Goal: Information Seeking & Learning: Learn about a topic

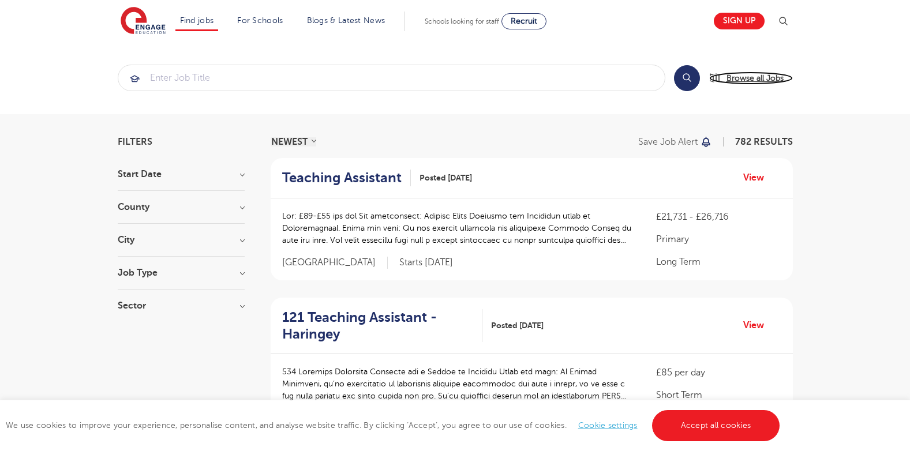
drag, startPoint x: 0, startPoint y: 0, endPoint x: 765, endPoint y: 74, distance: 768.7
click at [765, 74] on span "Browse all Jobs" at bounding box center [755, 78] width 57 height 13
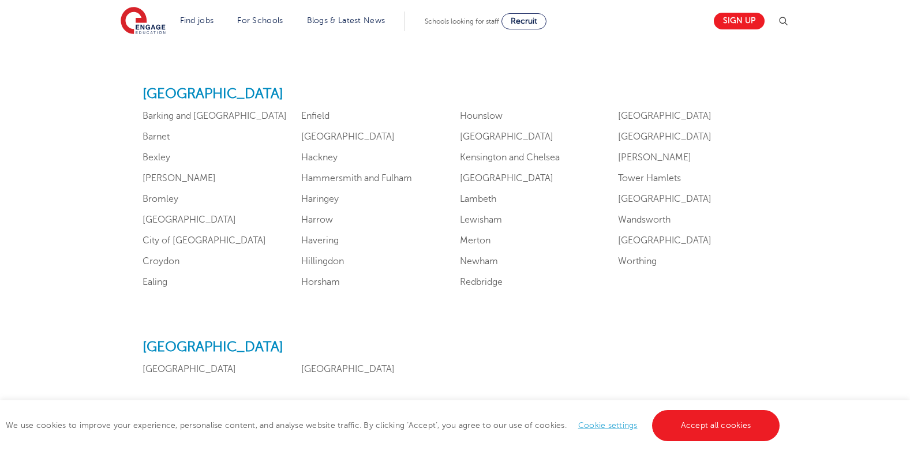
scroll to position [743, 0]
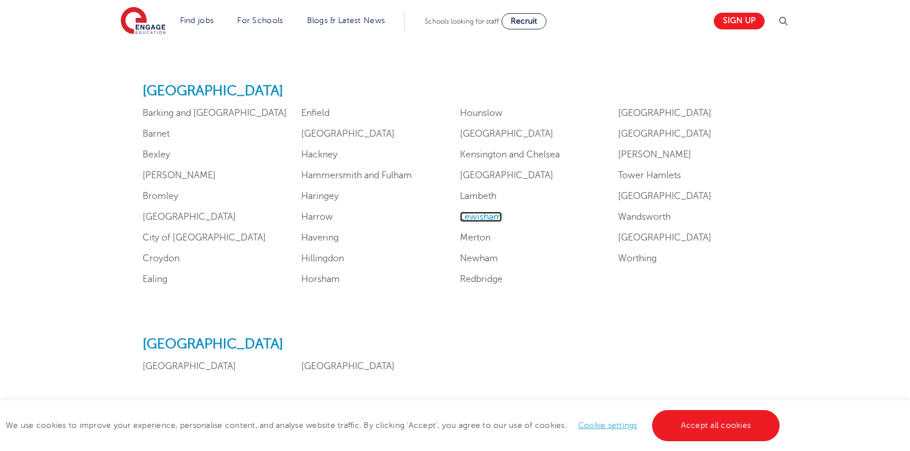
click at [497, 220] on link "Lewisham" at bounding box center [481, 217] width 42 height 10
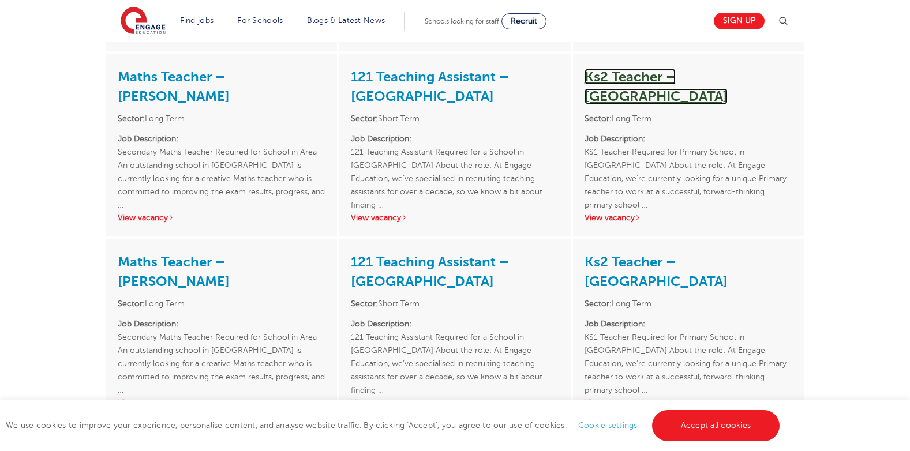
scroll to position [1701, 0]
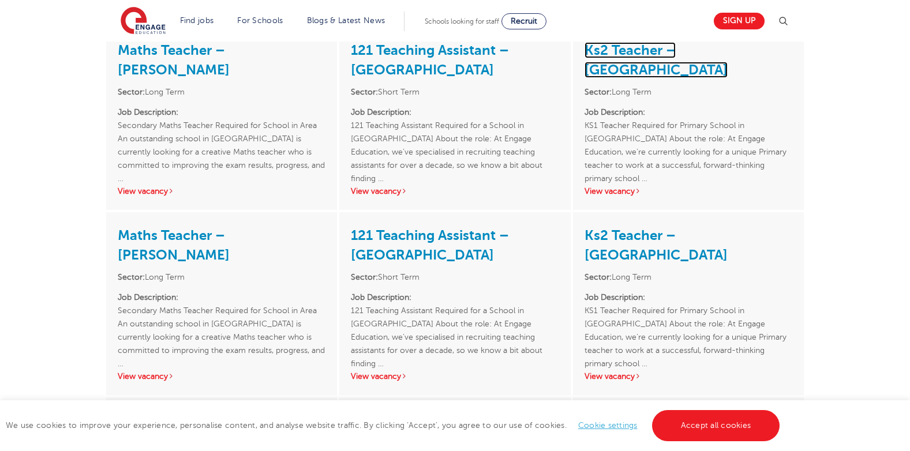
click at [724, 69] on link "Ks2 Teacher – Lewisham" at bounding box center [656, 60] width 143 height 36
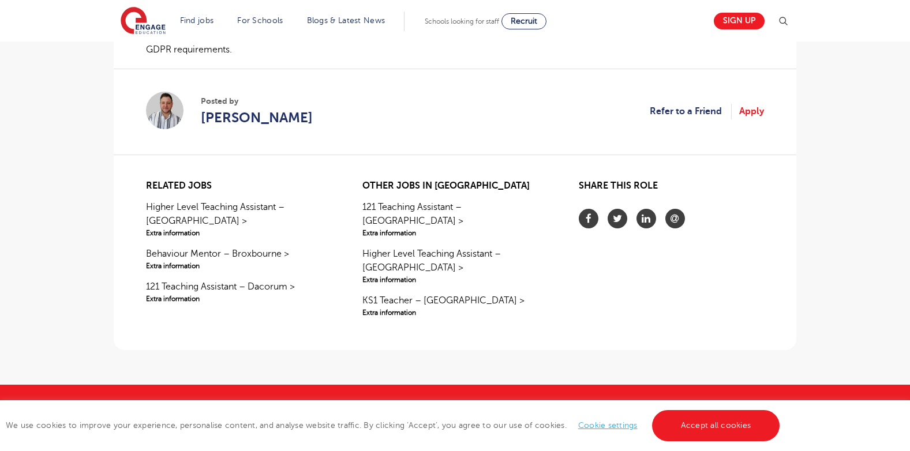
scroll to position [923, 0]
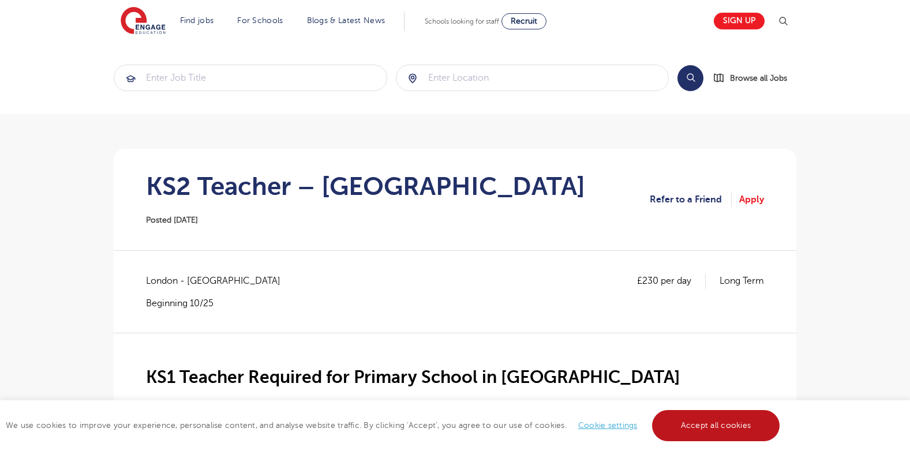
click at [684, 426] on link "Accept all cookies" at bounding box center [716, 425] width 128 height 31
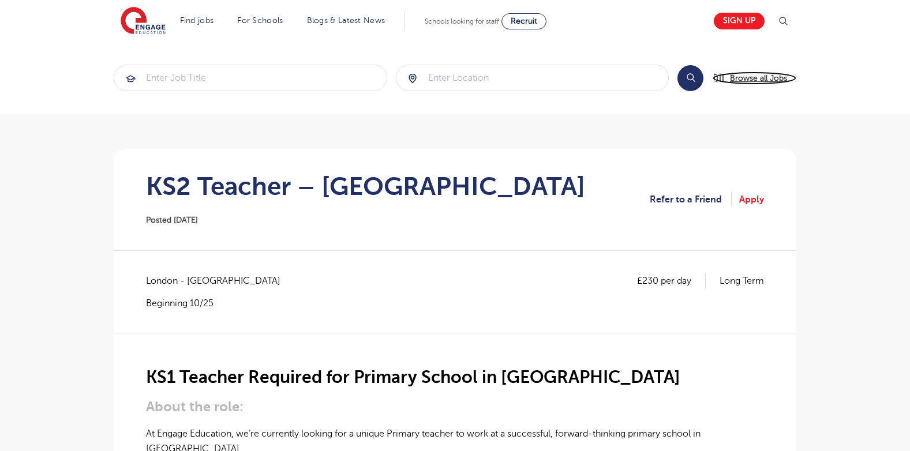
click at [744, 81] on span "Browse all Jobs" at bounding box center [758, 78] width 57 height 13
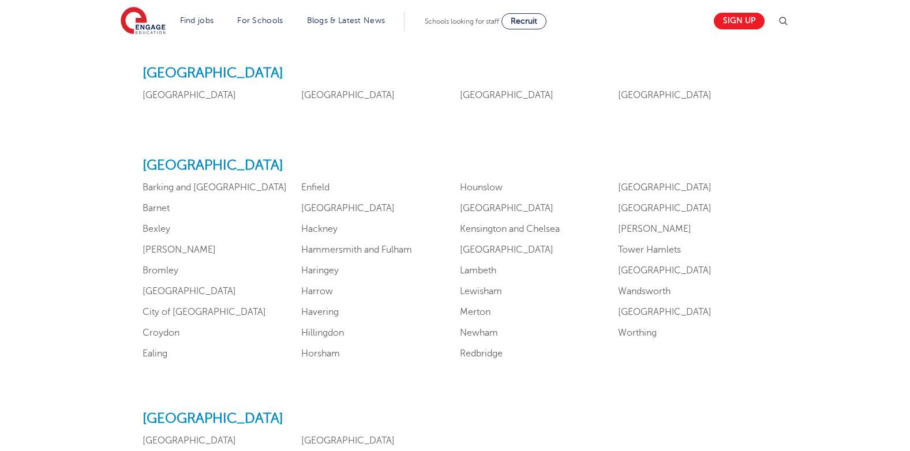
scroll to position [680, 0]
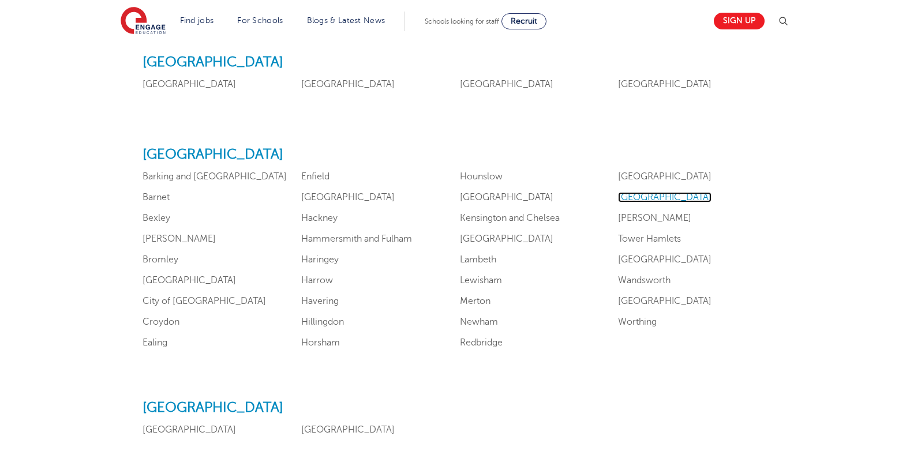
click at [646, 193] on link "Southwark" at bounding box center [664, 197] width 93 height 10
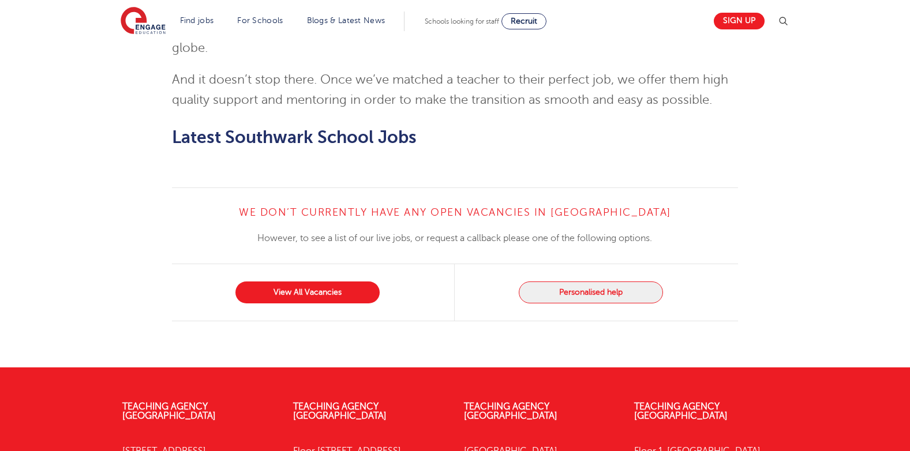
scroll to position [1316, 0]
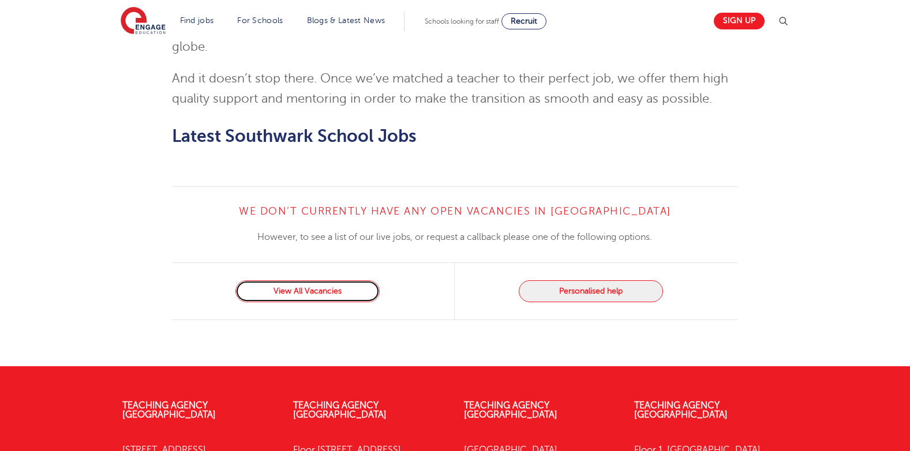
click at [365, 280] on link "View All Vacancies" at bounding box center [307, 291] width 144 height 22
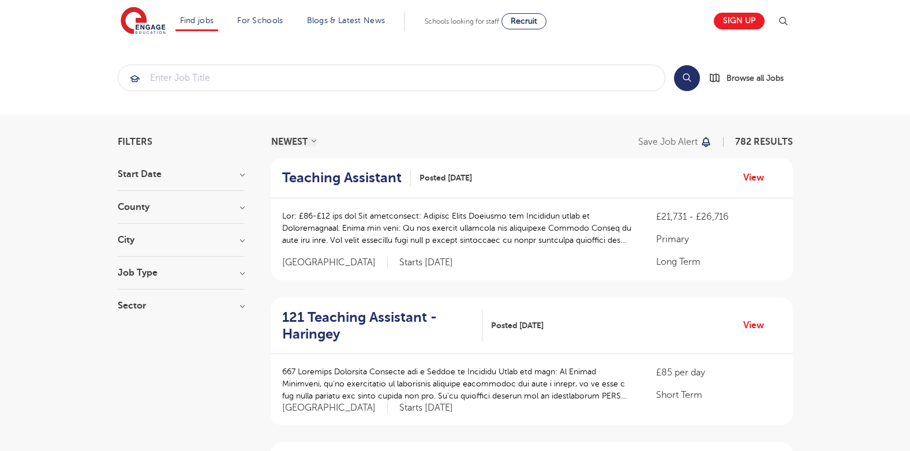
click at [218, 170] on h3 "Start Date" at bounding box center [181, 174] width 127 height 9
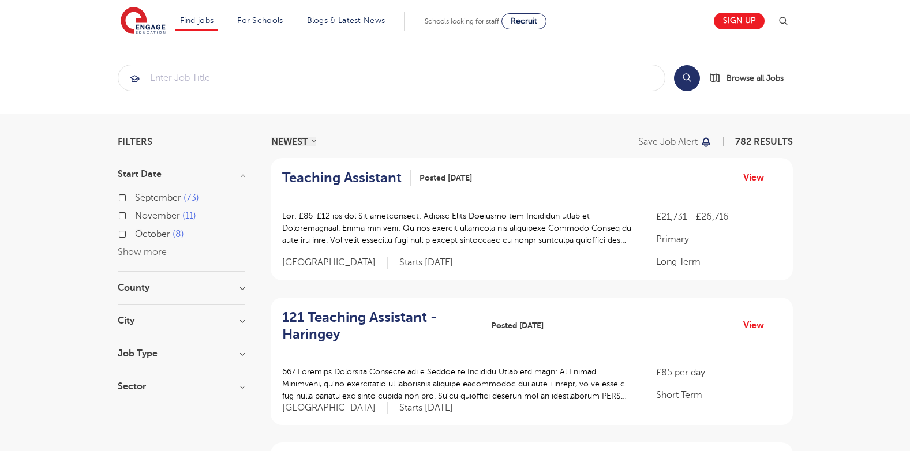
click at [164, 227] on label "[DATE]" at bounding box center [159, 234] width 49 height 15
click at [143, 229] on input "[DATE]" at bounding box center [139, 233] width 8 height 8
checkbox input "true"
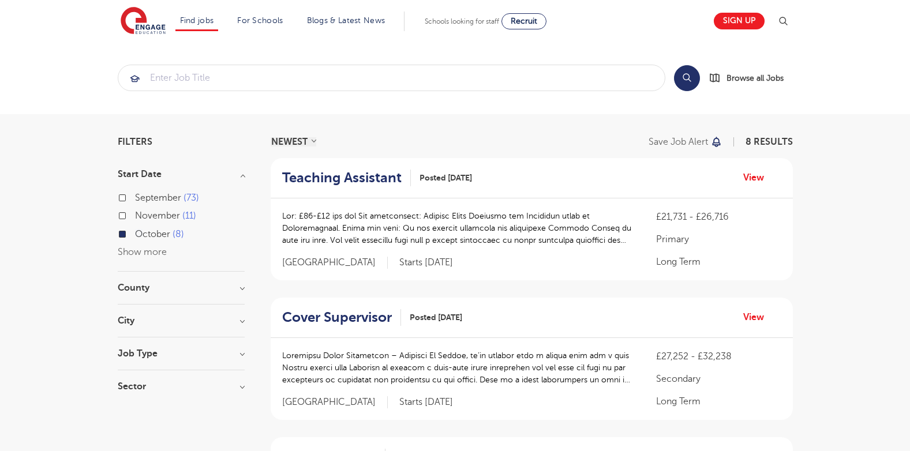
click at [192, 215] on span "11" at bounding box center [189, 216] width 14 height 10
click at [143, 215] on input "[DATE]" at bounding box center [139, 215] width 8 height 8
checkbox input "true"
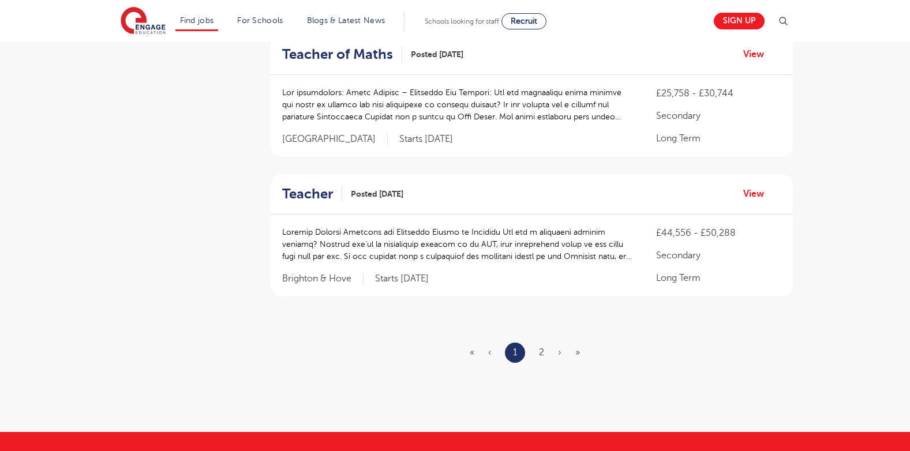
scroll to position [1276, 0]
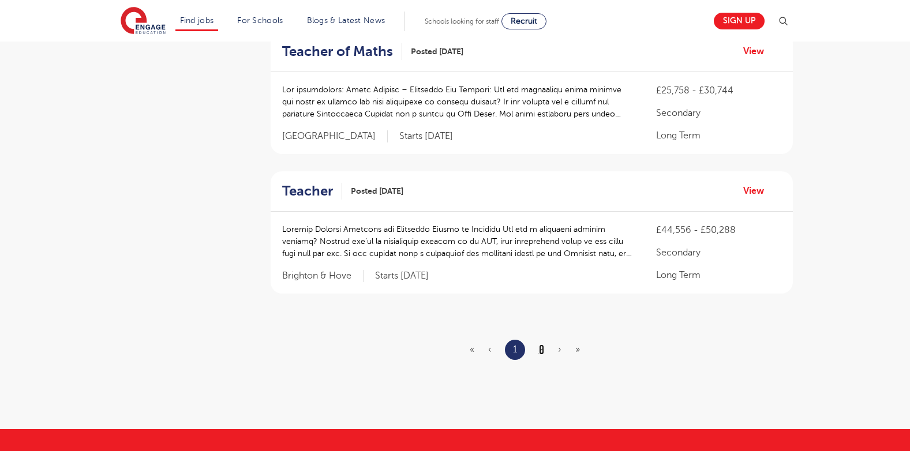
click at [541, 344] on link "2" at bounding box center [541, 349] width 5 height 10
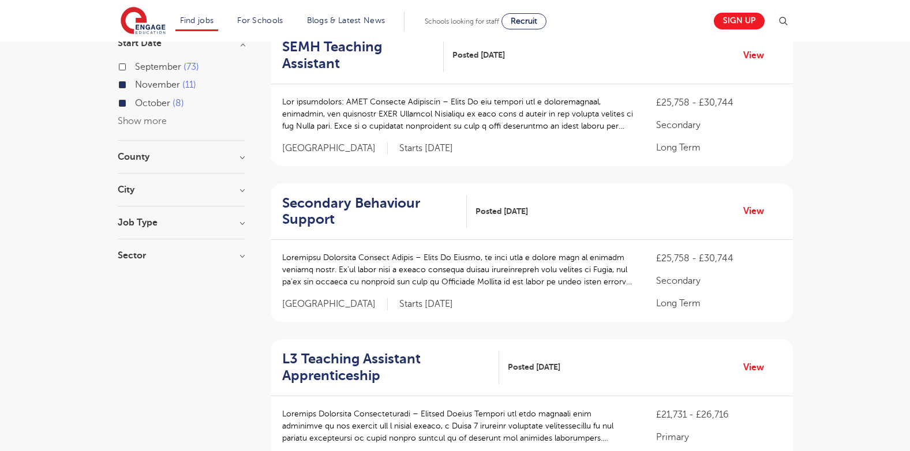
scroll to position [45, 0]
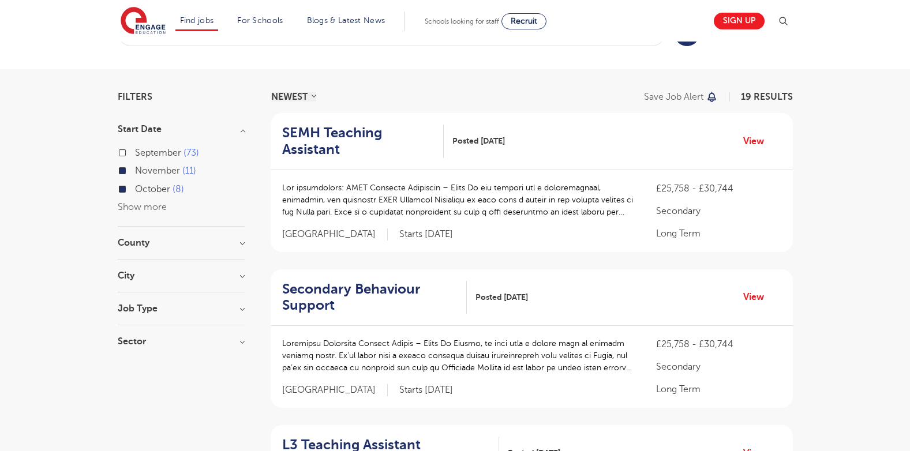
click at [168, 149] on span "September" at bounding box center [158, 153] width 46 height 10
click at [143, 149] on input "September 73" at bounding box center [139, 152] width 8 height 8
checkbox input "true"
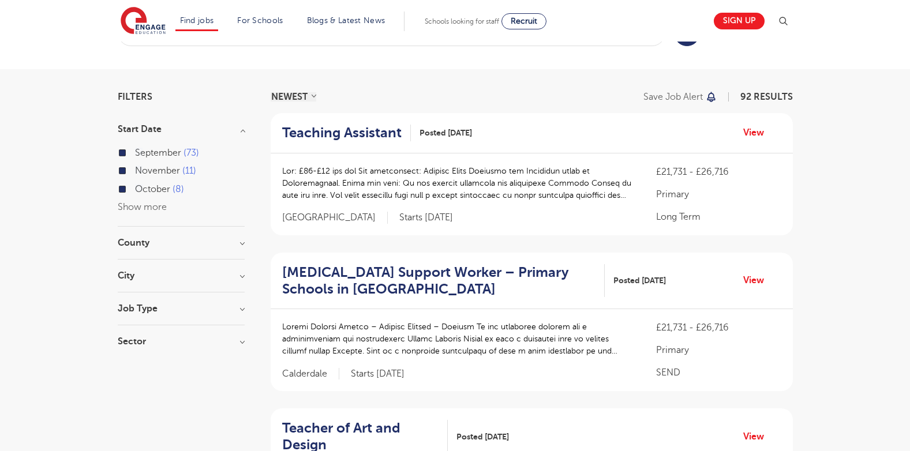
click at [207, 272] on h3 "City" at bounding box center [181, 275] width 127 height 9
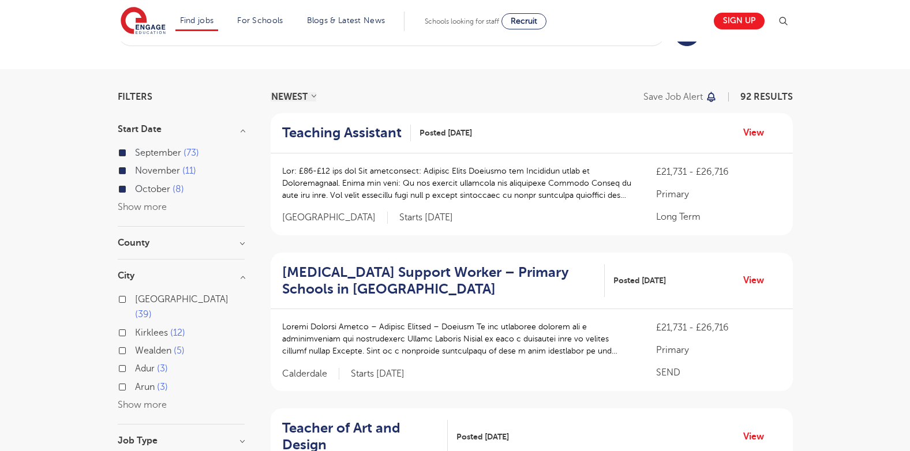
click at [145, 400] on button "Show more" at bounding box center [142, 405] width 49 height 10
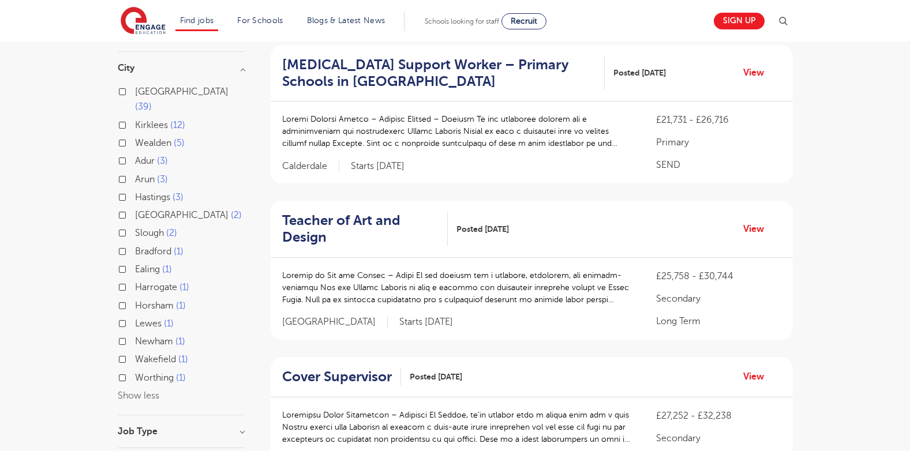
scroll to position [276, 0]
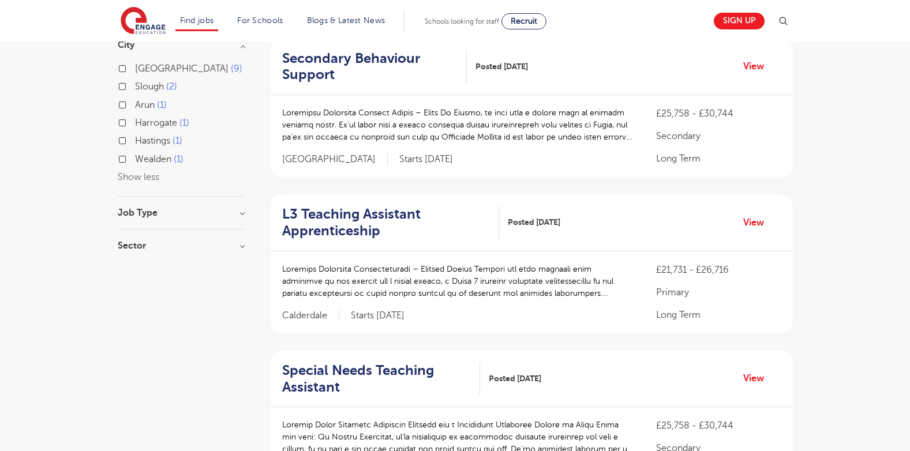
scroll to position [45, 0]
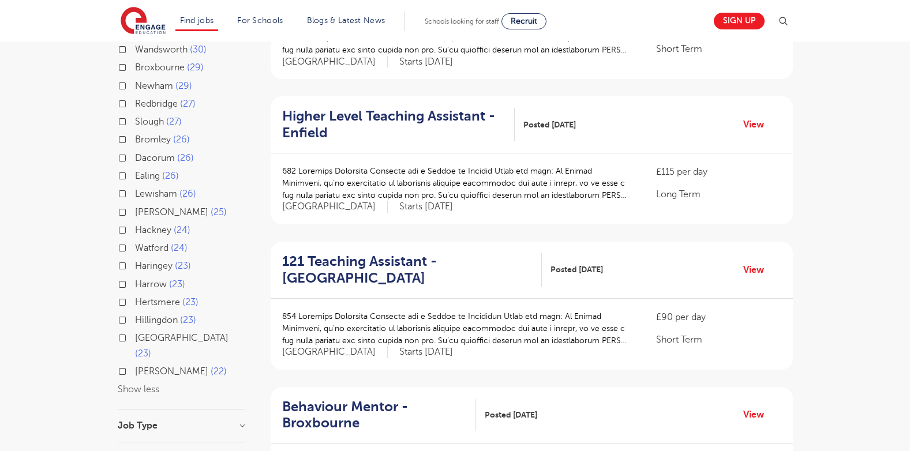
scroll to position [327, 0]
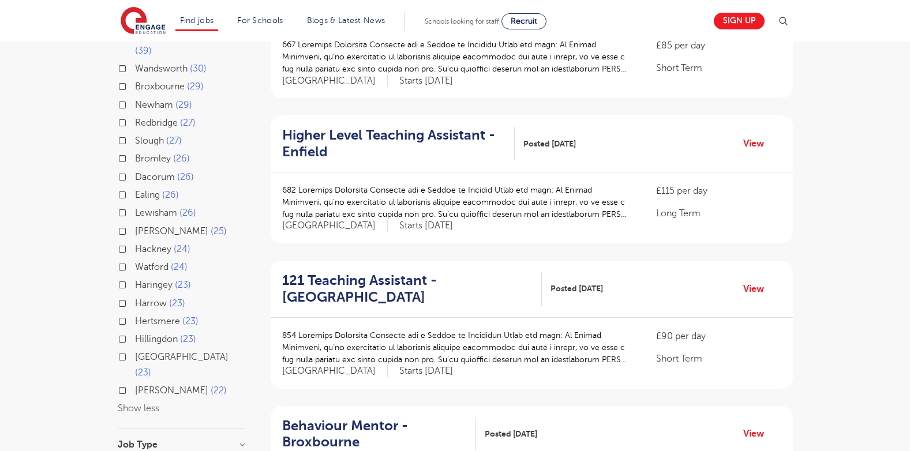
click at [126, 205] on div "Lewisham 26" at bounding box center [181, 214] width 127 height 18
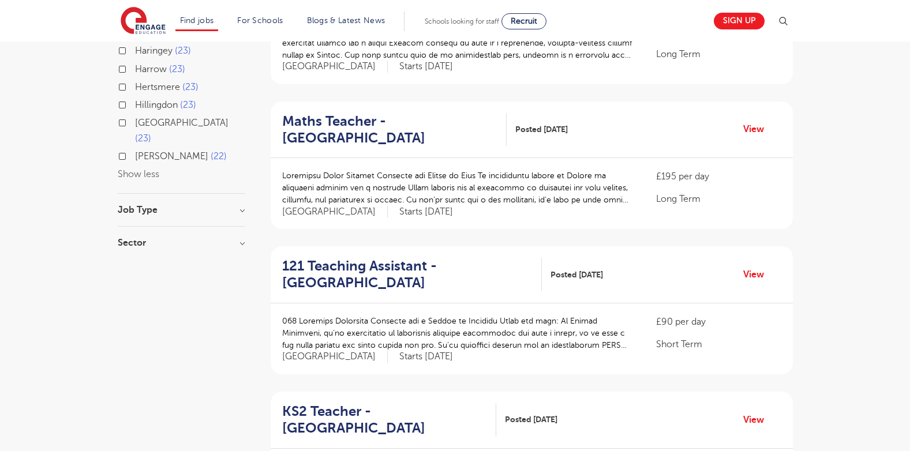
scroll to position [533, 0]
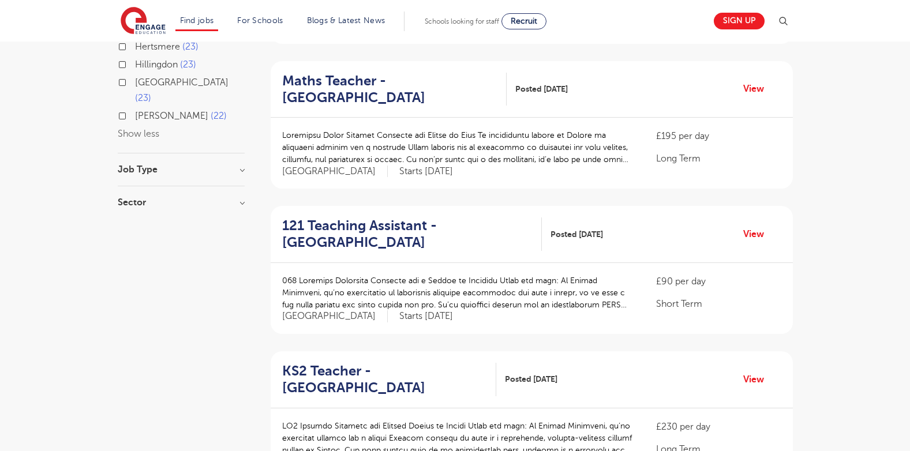
click at [195, 165] on div "Job Type" at bounding box center [181, 175] width 127 height 21
click at [148, 165] on h3 "Job Type" at bounding box center [181, 169] width 127 height 9
click at [145, 209] on h3 "Sector" at bounding box center [181, 213] width 127 height 9
click at [150, 249] on label "Short Term 7" at bounding box center [164, 256] width 59 height 15
click at [143, 251] on input "Short Term 7" at bounding box center [139, 255] width 8 height 8
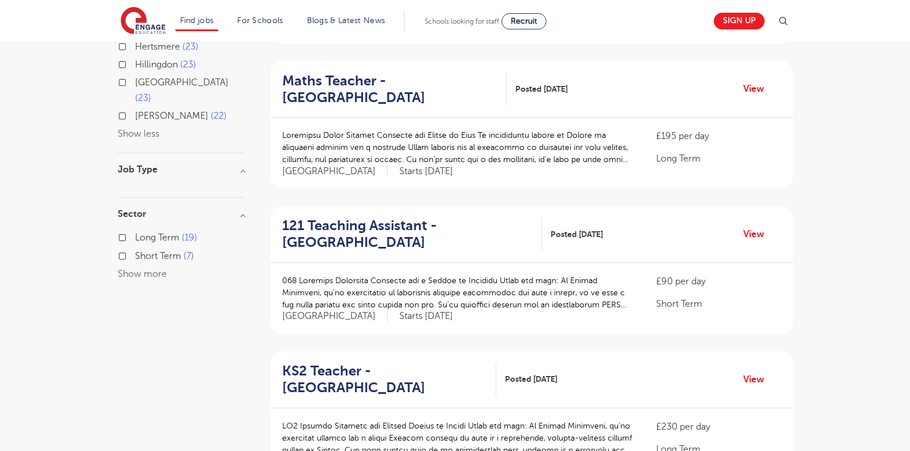
checkbox input "true"
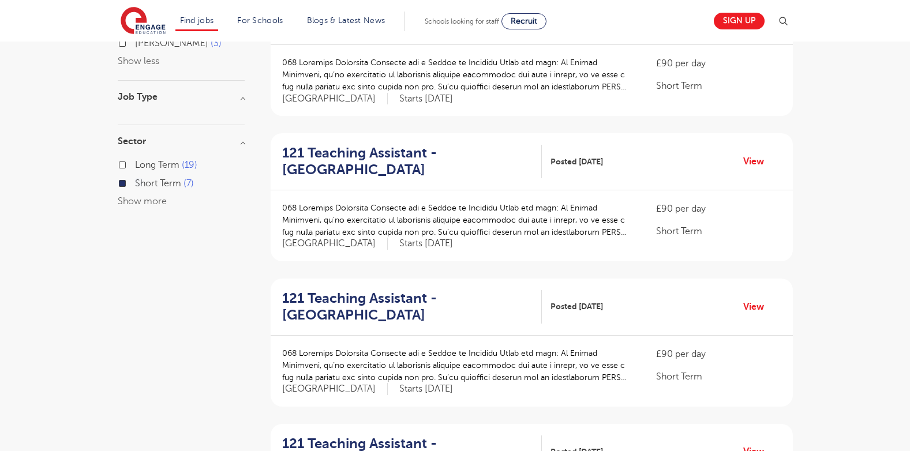
scroll to position [567, 0]
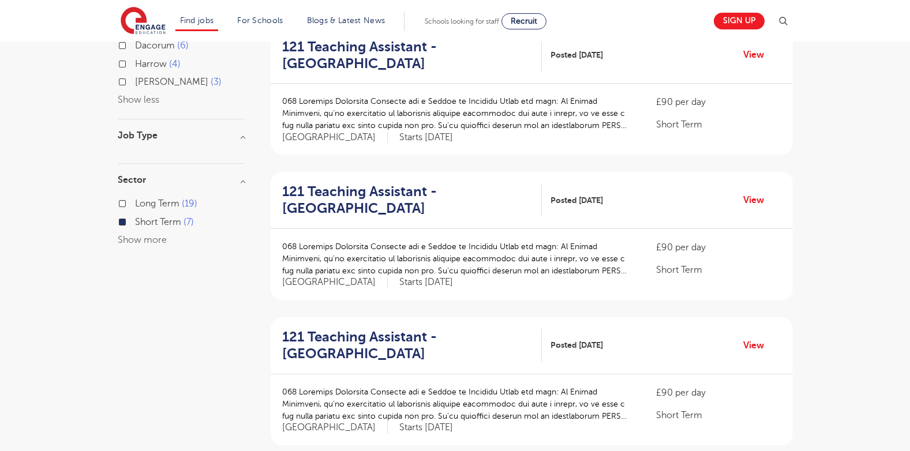
click at [135, 196] on label "Long Term 19" at bounding box center [166, 203] width 62 height 15
click at [135, 199] on input "Long Term 19" at bounding box center [139, 203] width 8 height 8
checkbox input "true"
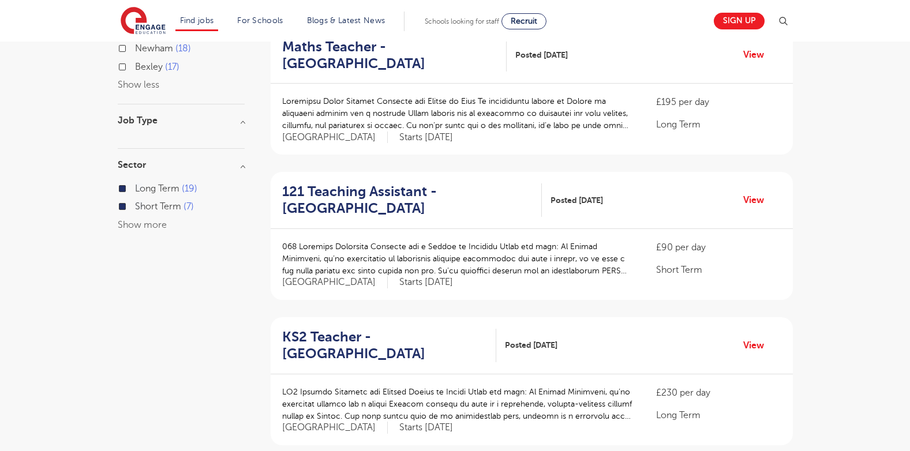
click at [135, 199] on label "Short Term 7" at bounding box center [164, 206] width 59 height 15
click at [135, 201] on input "Short Term 7" at bounding box center [139, 205] width 8 height 8
checkbox input "false"
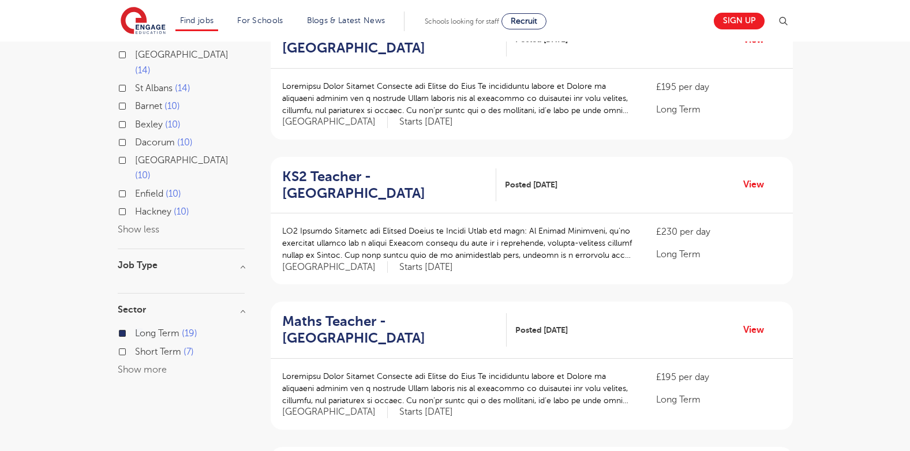
scroll to position [443, 0]
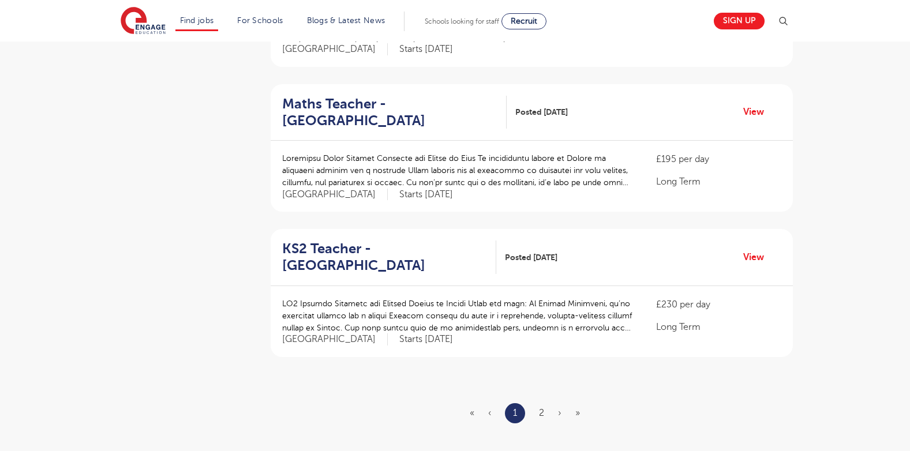
scroll to position [1274, 0]
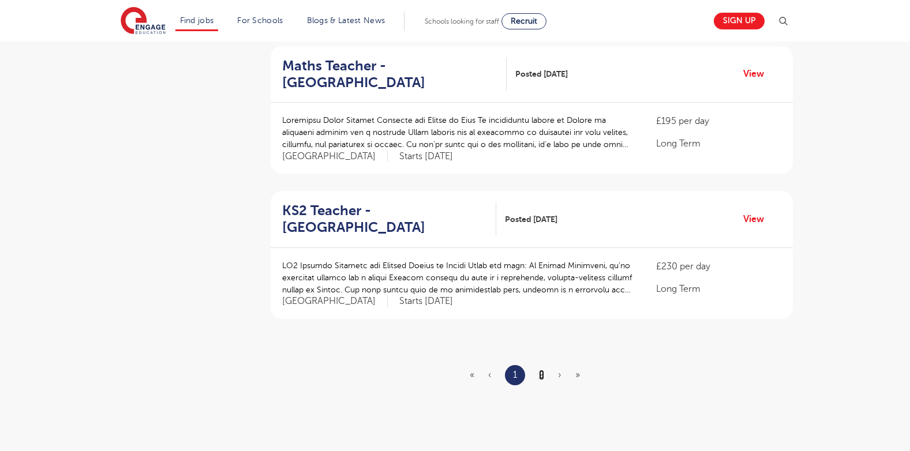
click at [542, 370] on link "2" at bounding box center [541, 375] width 5 height 10
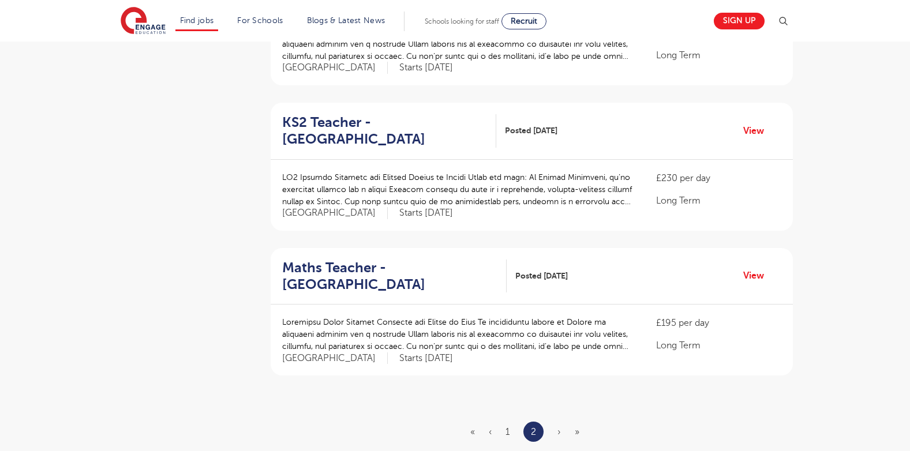
scroll to position [1154, 0]
